Goal: Obtain resource: Obtain resource

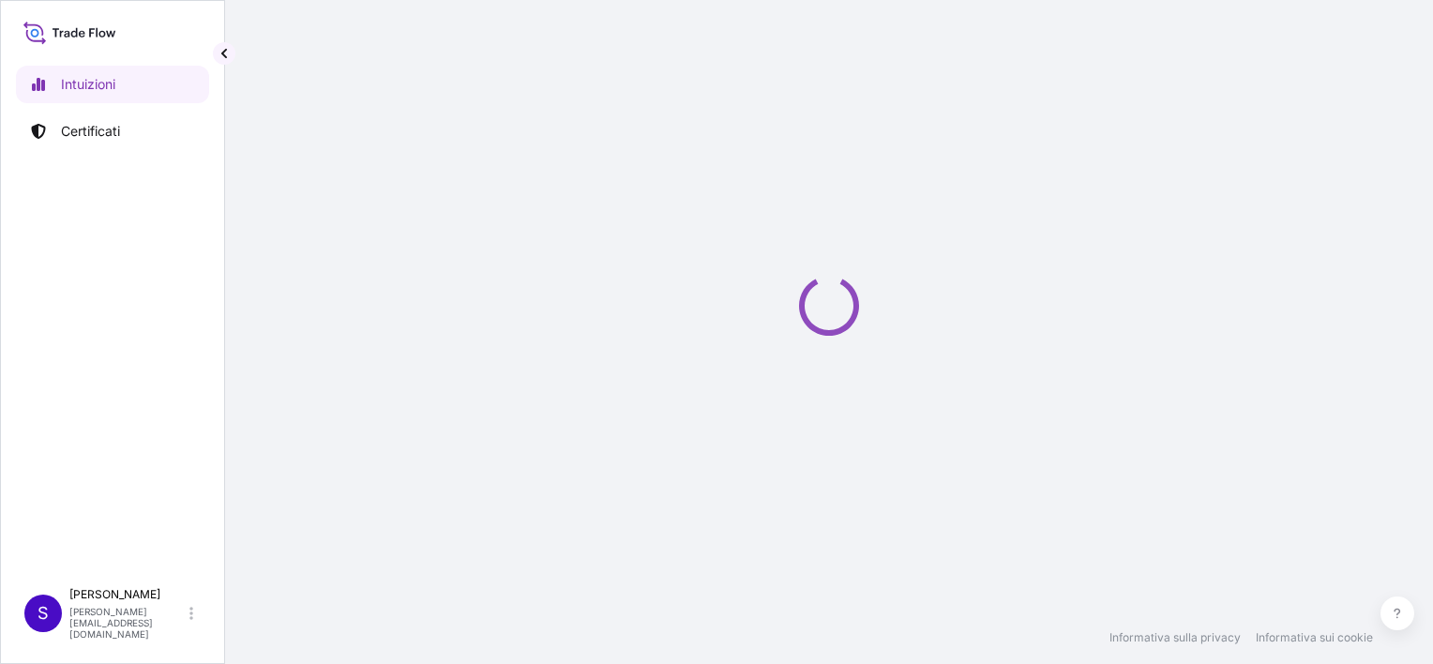
select select "2025"
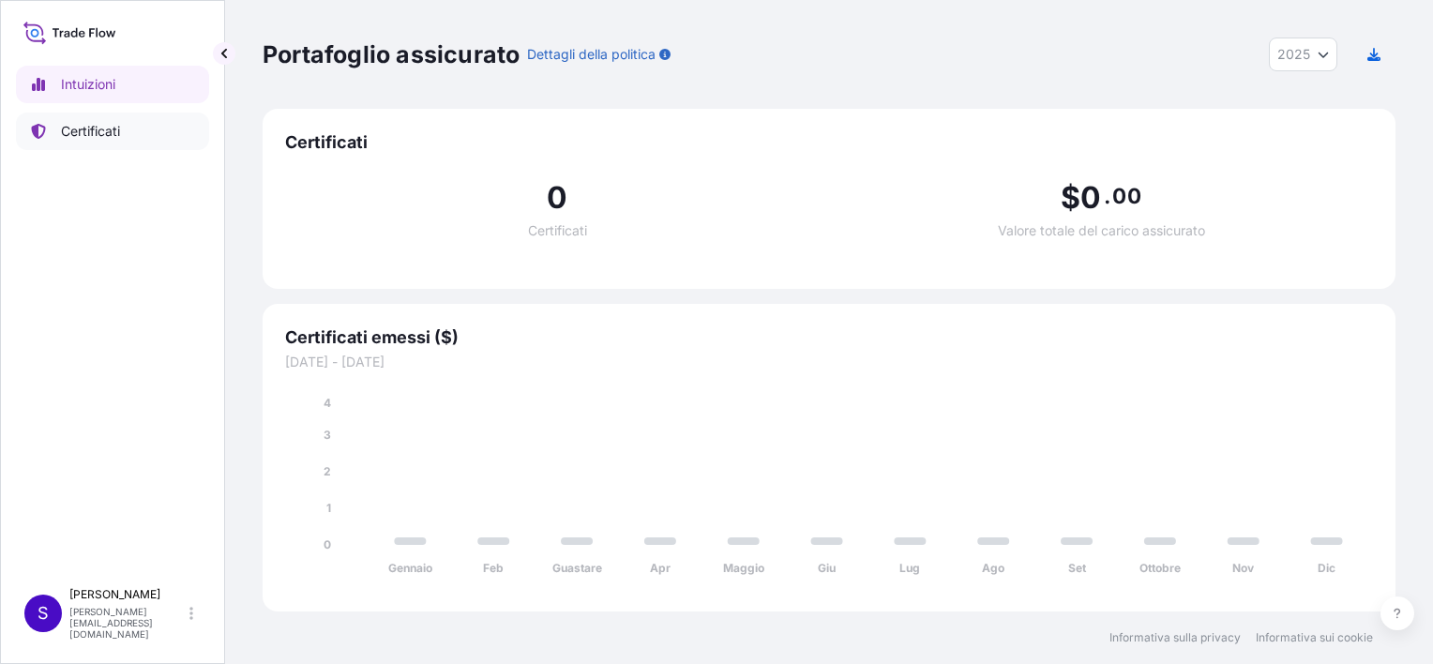
click at [115, 129] on p "Certificati" at bounding box center [90, 131] width 59 height 19
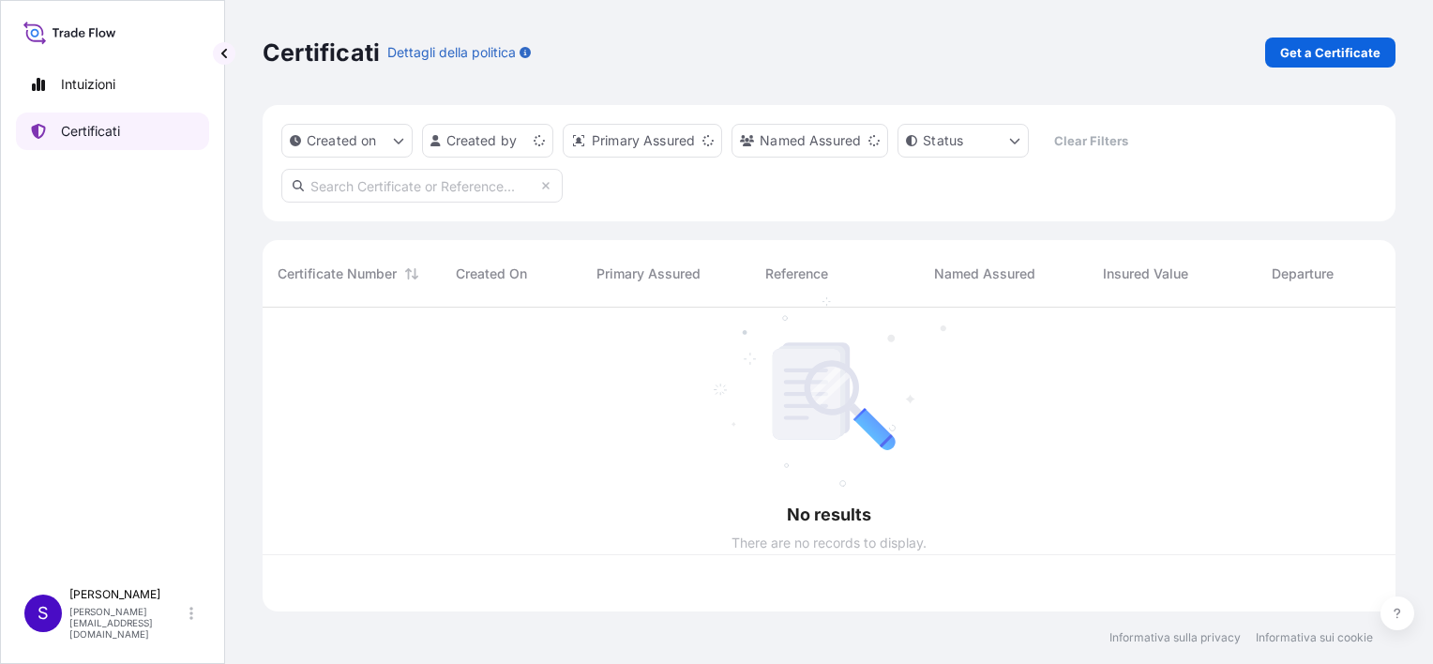
scroll to position [300, 1118]
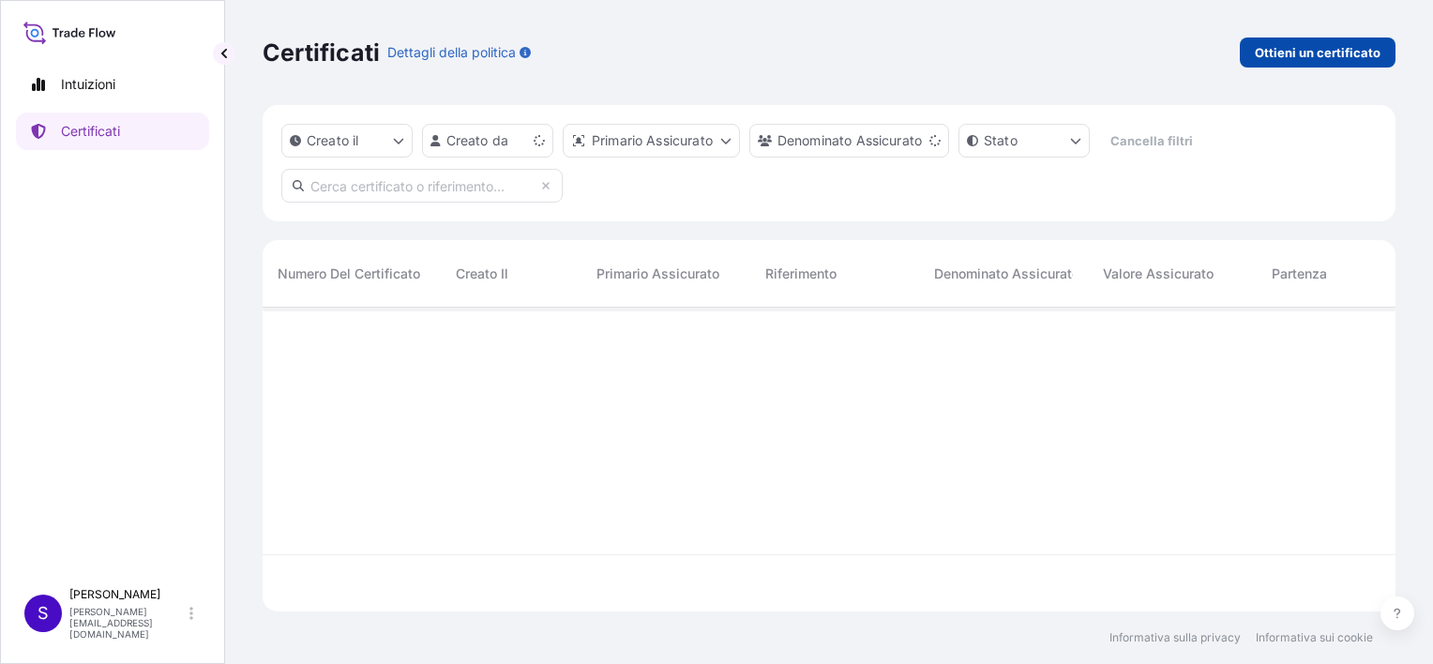
click at [1343, 45] on p "Ottieni un certificato" at bounding box center [1318, 52] width 126 height 19
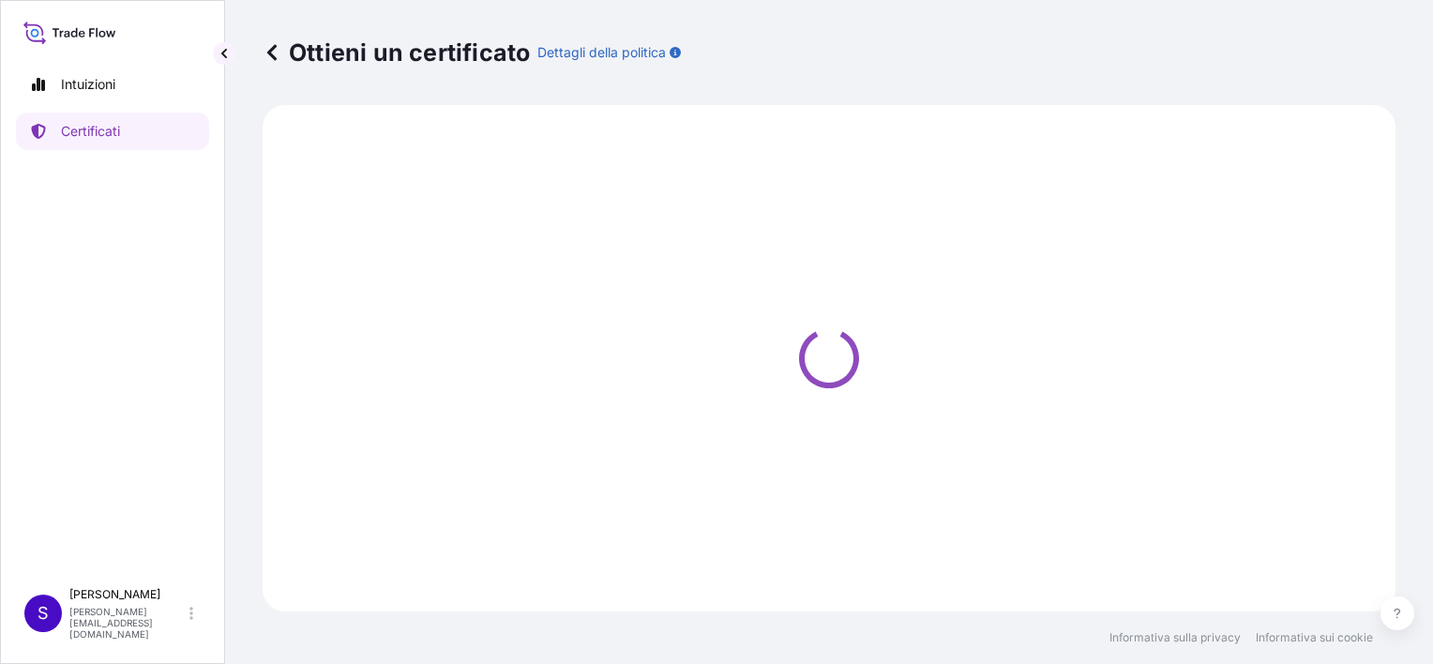
select select "Sea"
